Goal: Transaction & Acquisition: Purchase product/service

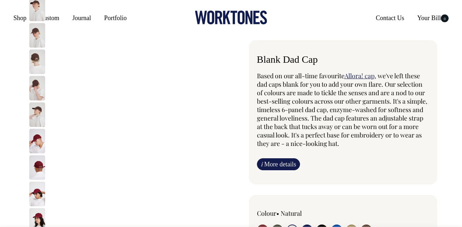
select select "Natural"
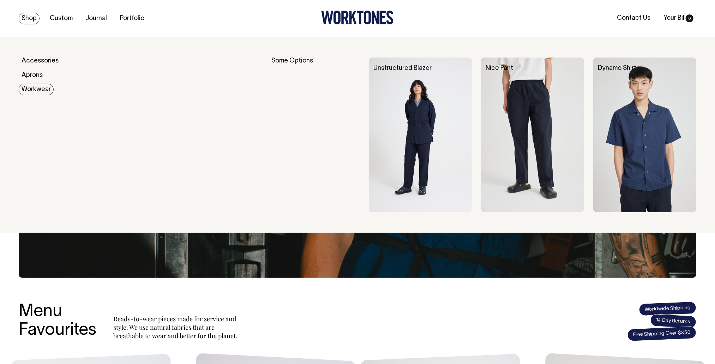
click at [42, 89] on link "Workwear" at bounding box center [36, 90] width 35 height 12
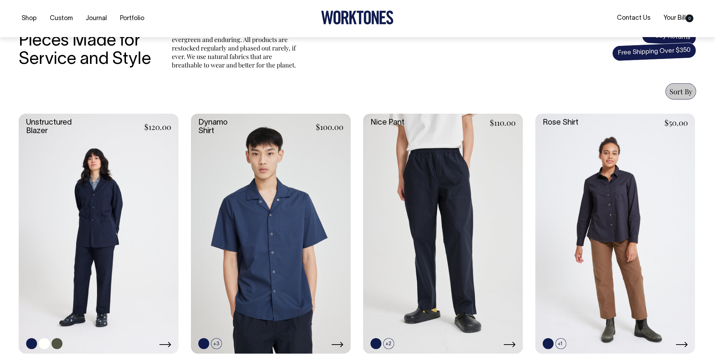
click at [99, 176] on link at bounding box center [99, 234] width 160 height 240
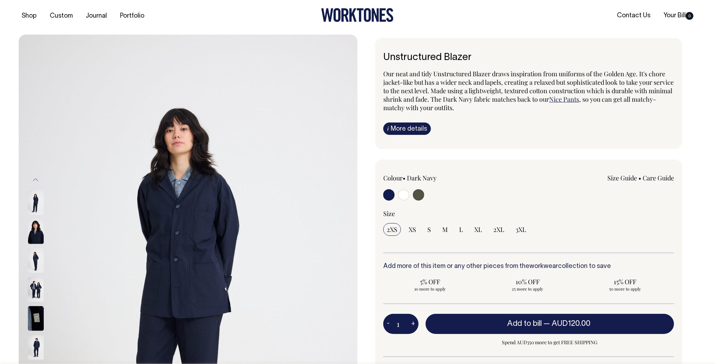
scroll to position [3, 0]
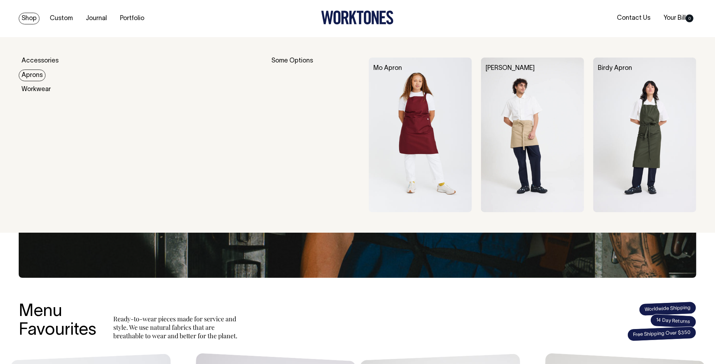
click at [34, 74] on link "Aprons" at bounding box center [32, 76] width 27 height 12
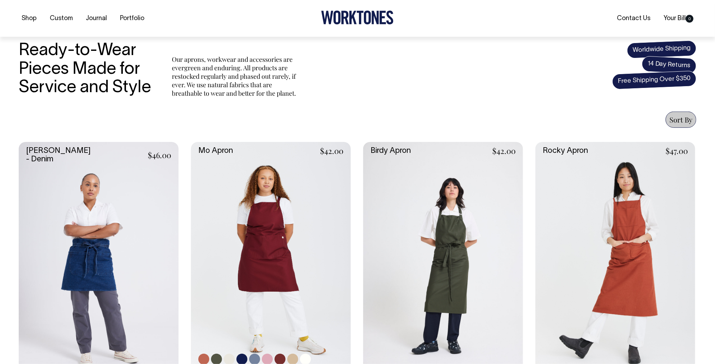
click at [256, 201] on link at bounding box center [271, 262] width 160 height 240
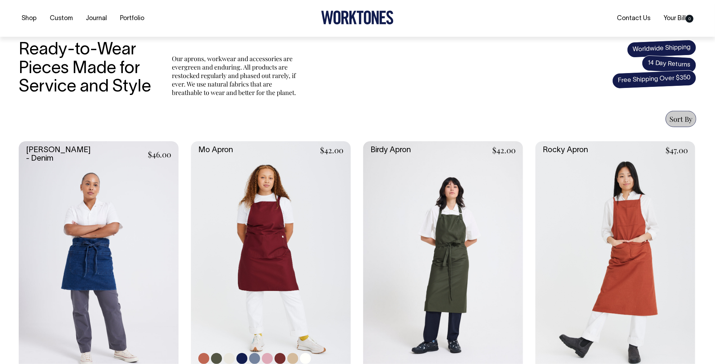
scroll to position [201, 0]
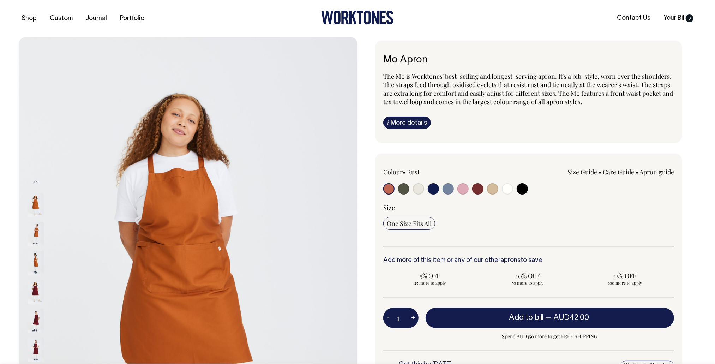
click at [478, 188] on input "radio" at bounding box center [477, 188] width 11 height 11
radio input "true"
select select "Burgundy"
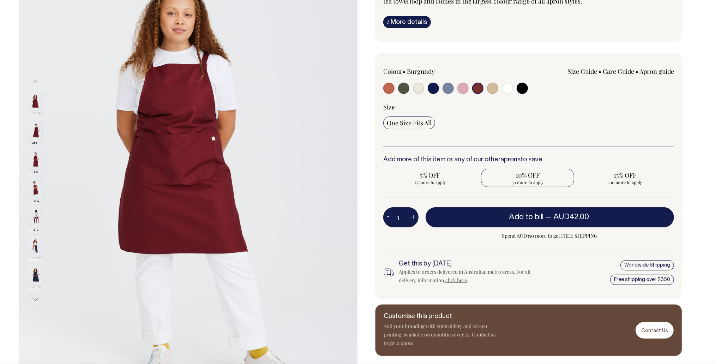
scroll to position [101, 0]
